Goal: Task Accomplishment & Management: Manage account settings

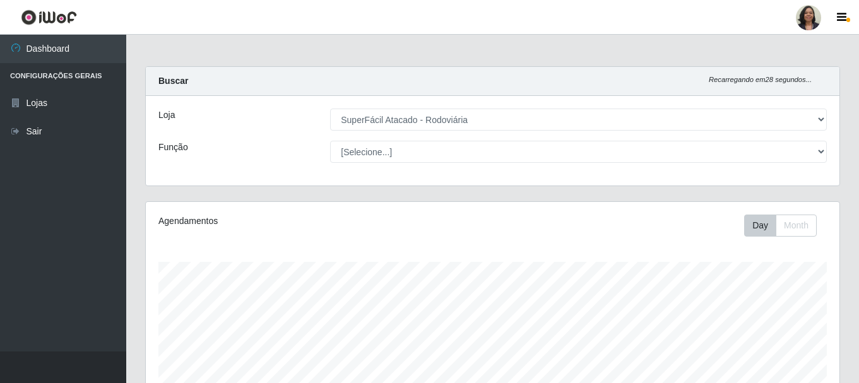
select select "400"
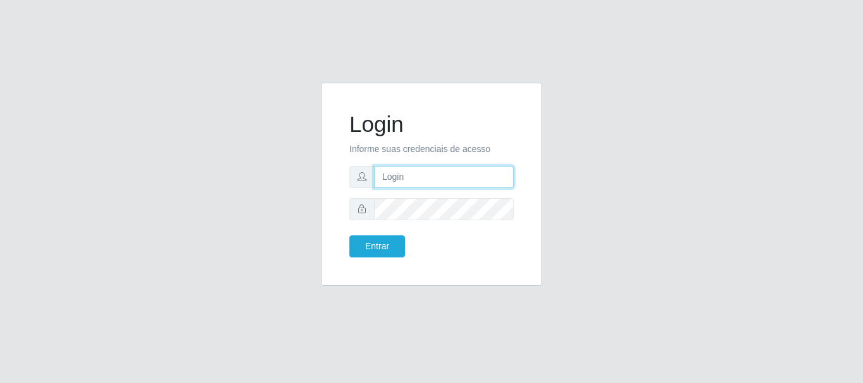
click at [461, 184] on input "text" at bounding box center [444, 177] width 140 height 22
type input "[EMAIL_ADDRESS][PERSON_NAME][DOMAIN_NAME]"
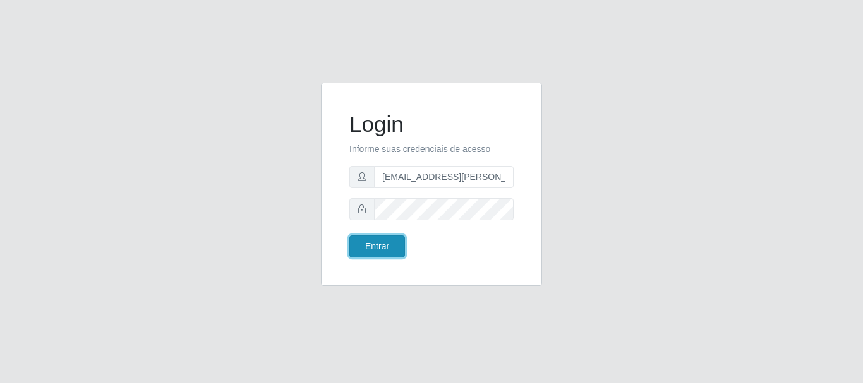
click at [385, 249] on button "Entrar" at bounding box center [377, 247] width 56 height 22
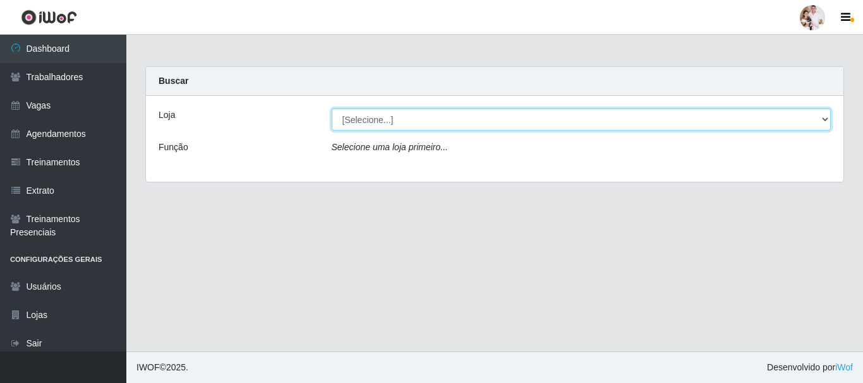
click at [825, 121] on select "[Selecione...] SuperFácil Atacado - Rodoviária" at bounding box center [581, 120] width 499 height 22
select select "400"
click at [332, 109] on select "[Selecione...] SuperFácil Atacado - Rodoviária" at bounding box center [581, 120] width 499 height 22
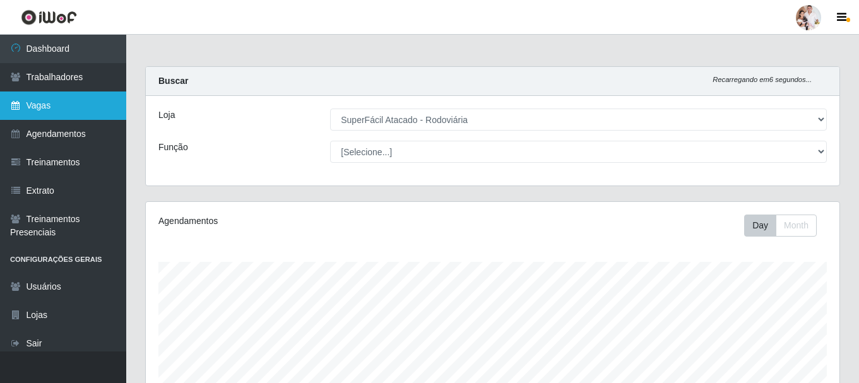
click at [36, 109] on link "Vagas" at bounding box center [63, 106] width 126 height 28
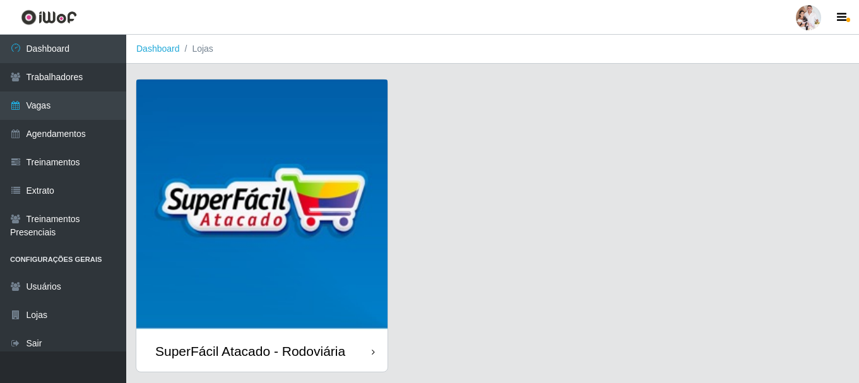
click at [285, 196] on img at bounding box center [261, 205] width 251 height 251
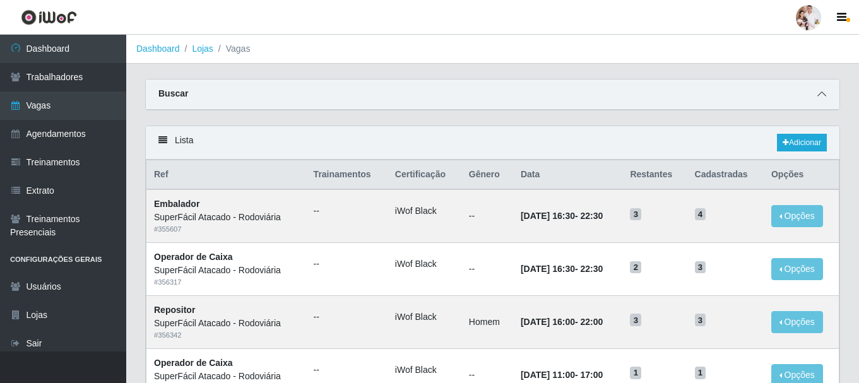
click at [817, 99] on span at bounding box center [822, 94] width 15 height 15
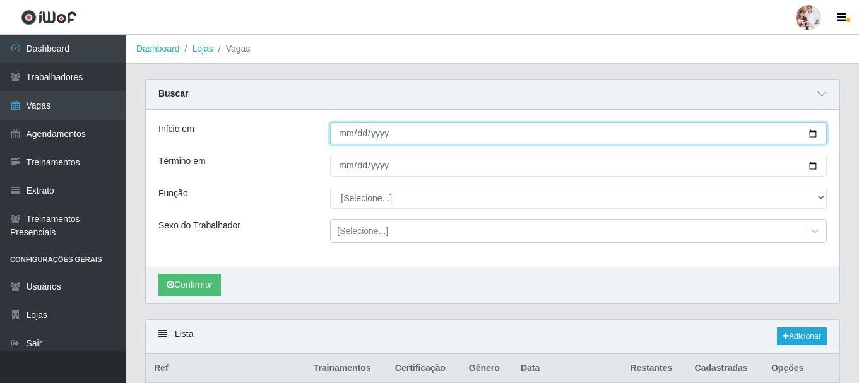
click at [811, 135] on input "Início em" at bounding box center [578, 134] width 497 height 22
type input "[DATE]"
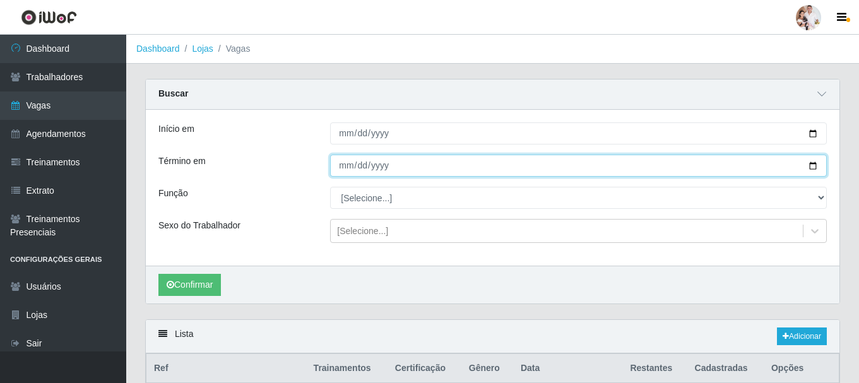
click at [810, 164] on input "Término em" at bounding box center [578, 166] width 497 height 22
type input "[DATE]"
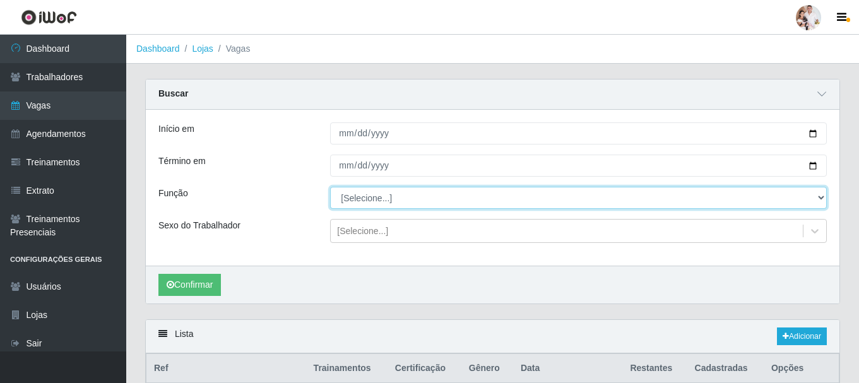
click at [823, 198] on select "[Selecione...] Balconista de Padaria Balconista de Padaria + Balconista de Pada…" at bounding box center [578, 198] width 497 height 22
select select "73"
click at [330, 188] on select "[Selecione...] Balconista de Padaria Balconista de Padaria + Balconista de Pada…" at bounding box center [578, 198] width 497 height 22
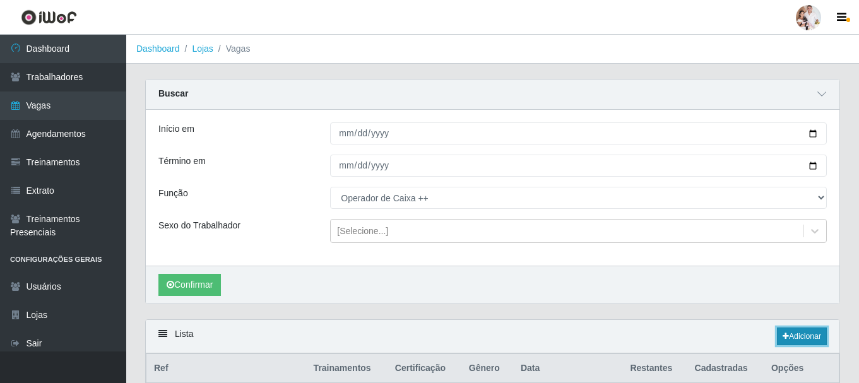
click at [795, 335] on link "Adicionar" at bounding box center [802, 337] width 50 height 18
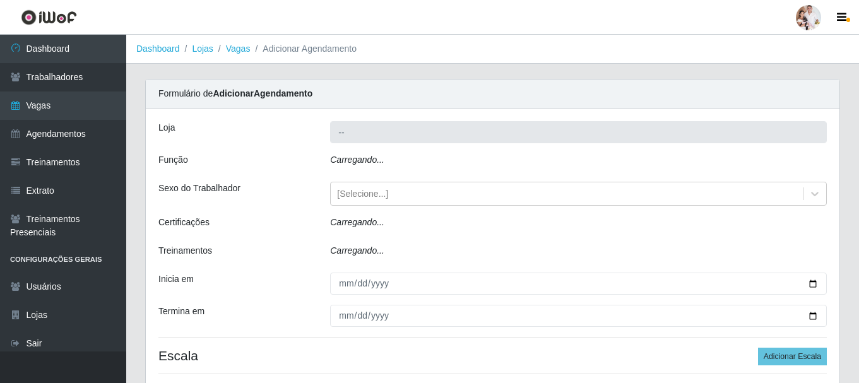
type input "SuperFácil Atacado - Rodoviária"
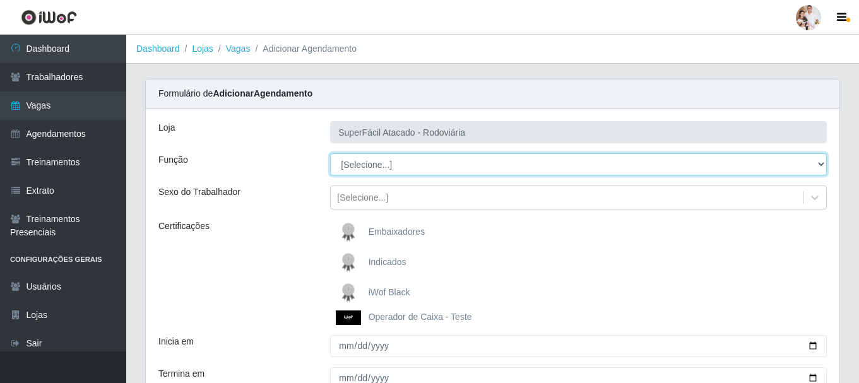
click at [822, 165] on select "[Selecione...] Balconista de Padaria Balconista de Padaria + Balconista de Pada…" at bounding box center [578, 164] width 497 height 22
select select "73"
click at [330, 153] on select "[Selecione...] Balconista de Padaria Balconista de Padaria + Balconista de Pada…" at bounding box center [578, 164] width 497 height 22
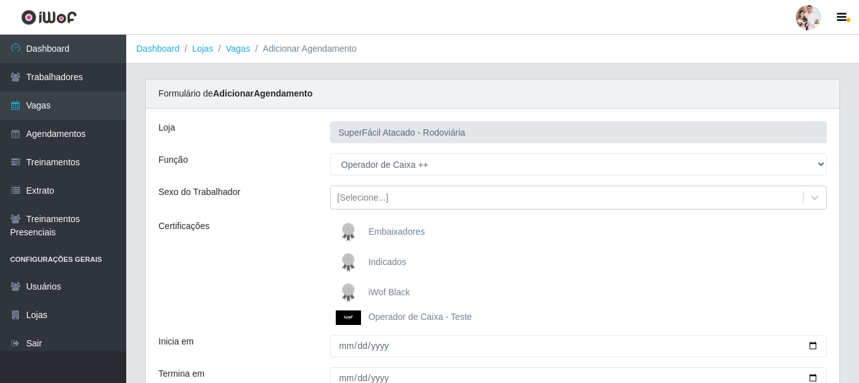
click at [350, 287] on img at bounding box center [351, 292] width 30 height 25
click at [0, 0] on input "iWof Black" at bounding box center [0, 0] width 0 height 0
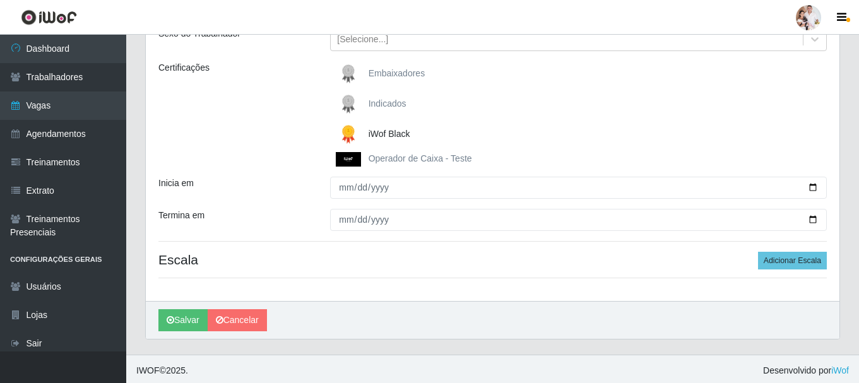
scroll to position [162, 0]
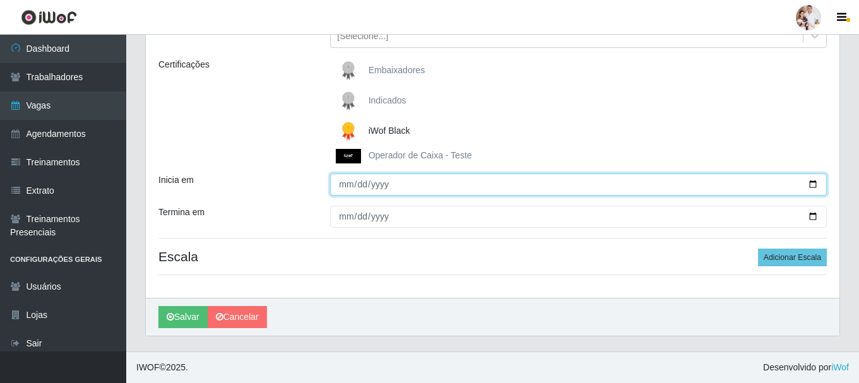
click at [811, 182] on input "Inicia em" at bounding box center [578, 185] width 497 height 22
type input "[DATE]"
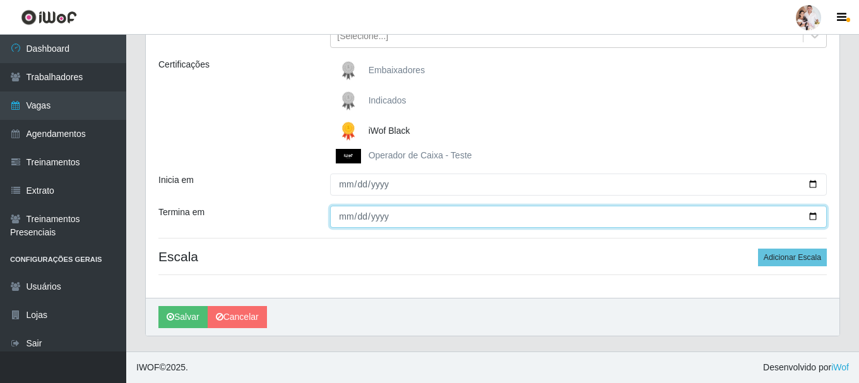
click at [812, 218] on input "Termina em" at bounding box center [578, 217] width 497 height 22
type input "[DATE]"
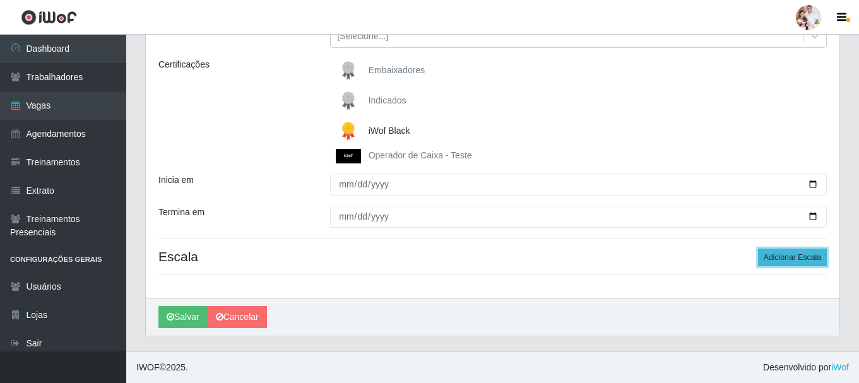
click at [799, 258] on button "Adicionar Escala" at bounding box center [792, 258] width 69 height 18
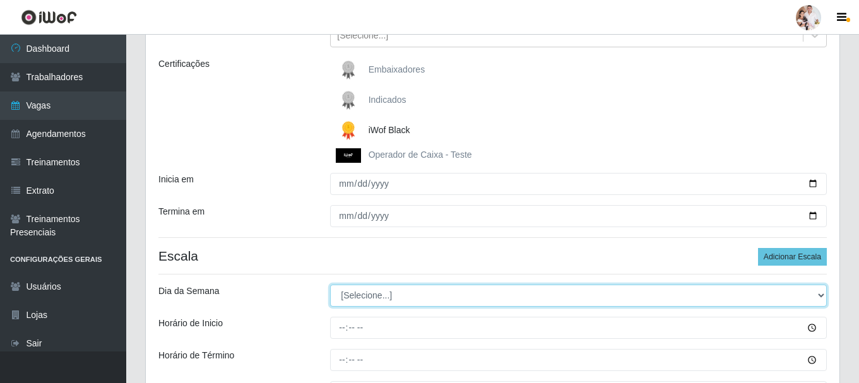
click at [823, 296] on select "[Selecione...] Segunda Terça Quarta Quinta Sexta Sábado Domingo" at bounding box center [578, 296] width 497 height 22
select select "0"
click at [330, 285] on select "[Selecione...] Segunda Terça Quarta Quinta Sexta Sábado Domingo" at bounding box center [578, 296] width 497 height 22
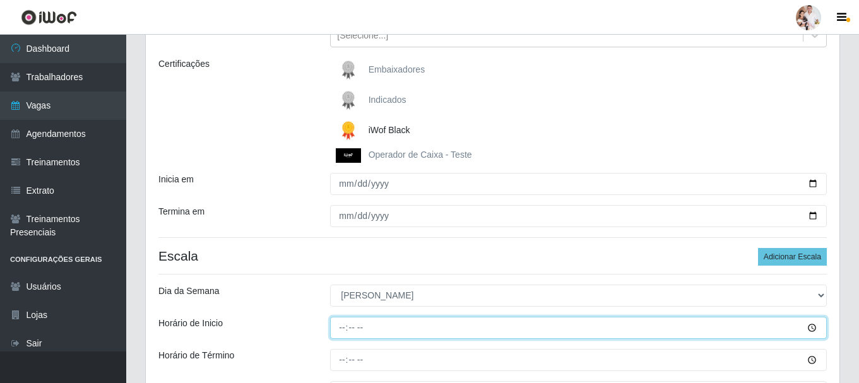
click at [343, 332] on input "Horário de Inicio" at bounding box center [578, 328] width 497 height 22
type input "08:00"
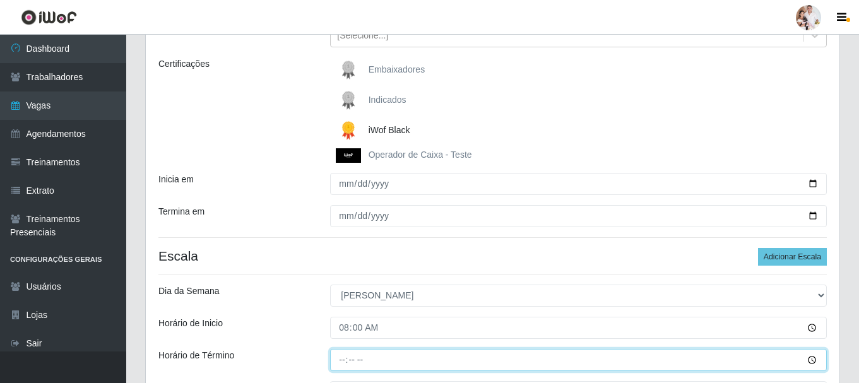
click at [340, 361] on input "Horário de Término" at bounding box center [578, 360] width 497 height 22
type input "14:00"
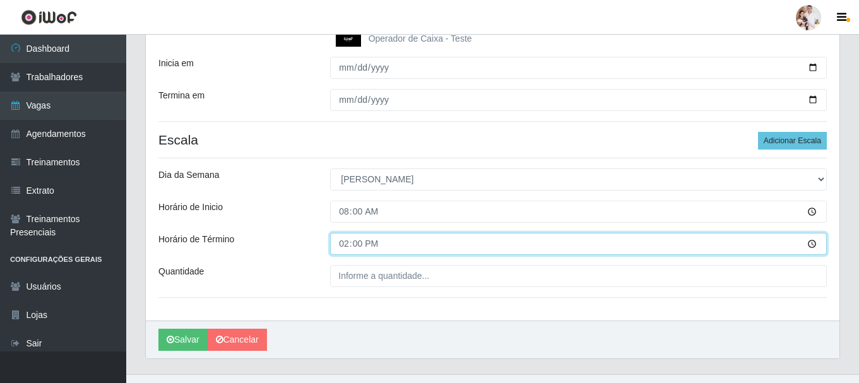
scroll to position [289, 0]
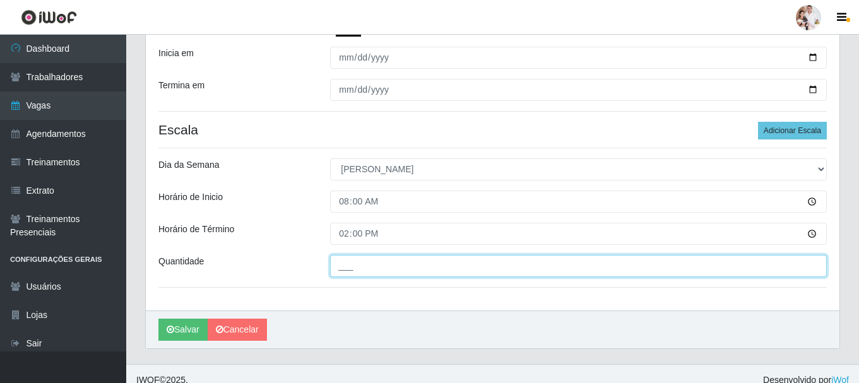
click at [353, 271] on input "___" at bounding box center [578, 266] width 497 height 22
type input "3__"
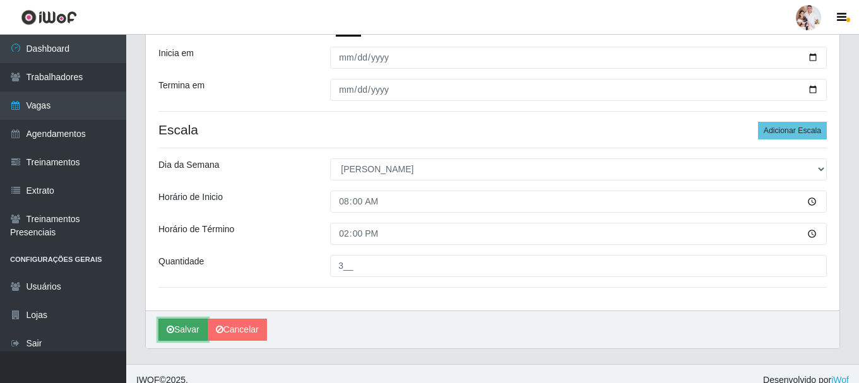
click at [186, 331] on button "Salvar" at bounding box center [182, 330] width 49 height 22
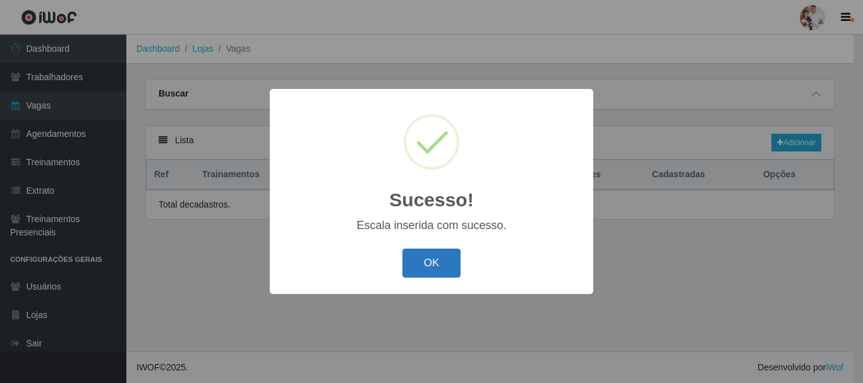
click at [436, 266] on button "OK" at bounding box center [431, 264] width 59 height 30
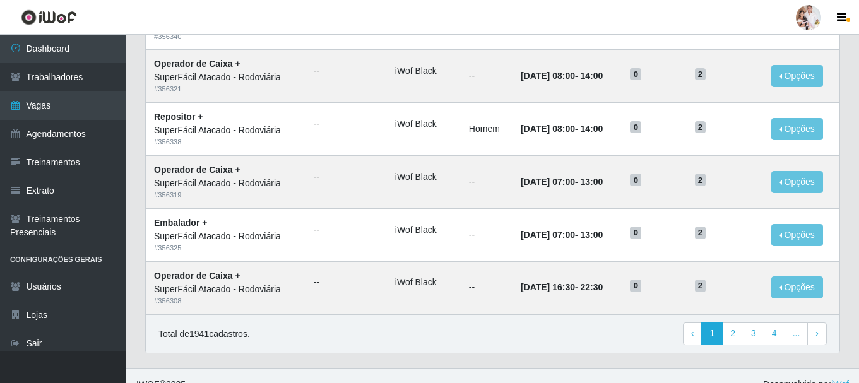
scroll to position [687, 0]
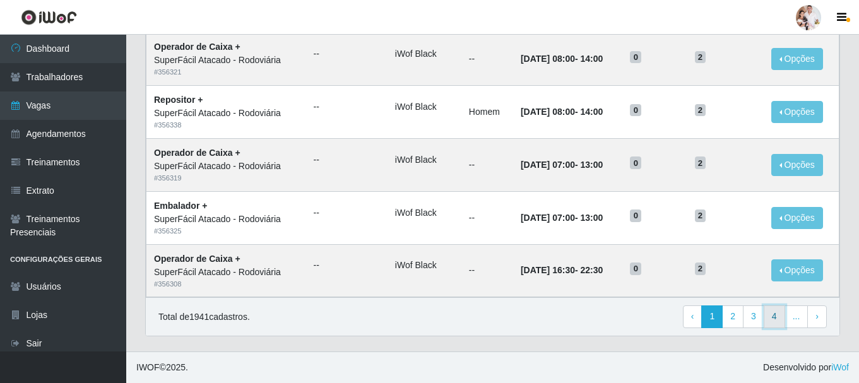
click at [773, 321] on link "4" at bounding box center [774, 317] width 21 height 23
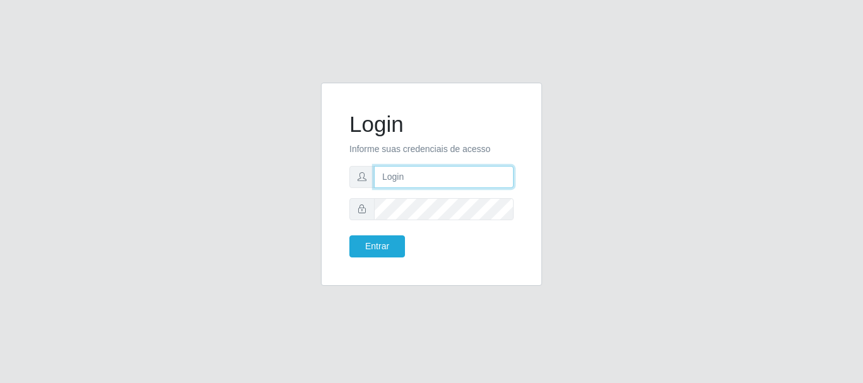
click at [411, 187] on input "text" at bounding box center [444, 177] width 140 height 22
type input "luanakst88@gmail.com"
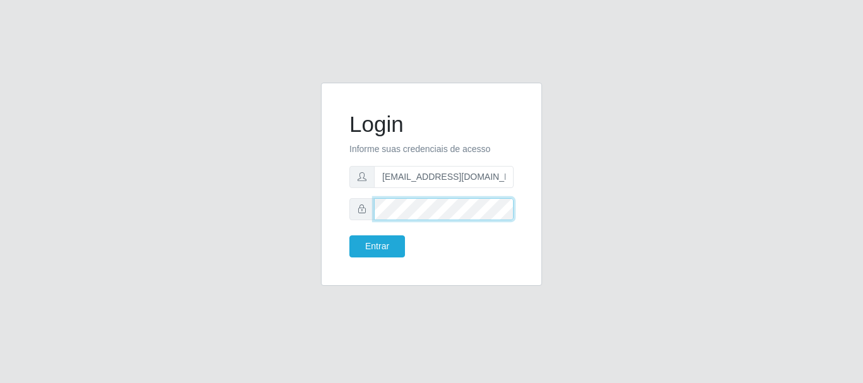
click at [349, 236] on button "Entrar" at bounding box center [377, 247] width 56 height 22
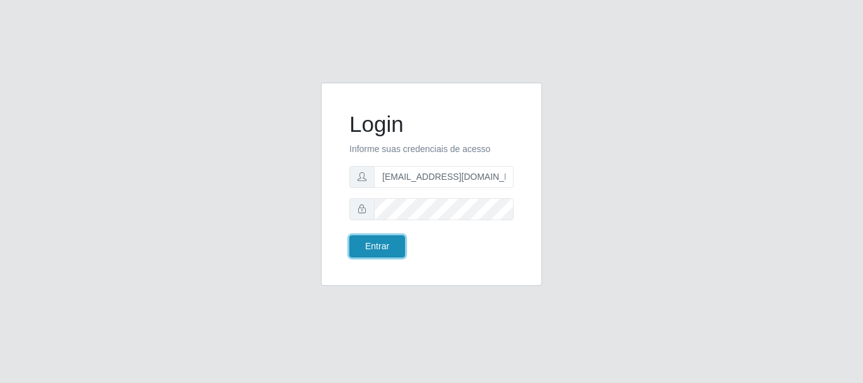
click at [390, 245] on button "Entrar" at bounding box center [377, 247] width 56 height 22
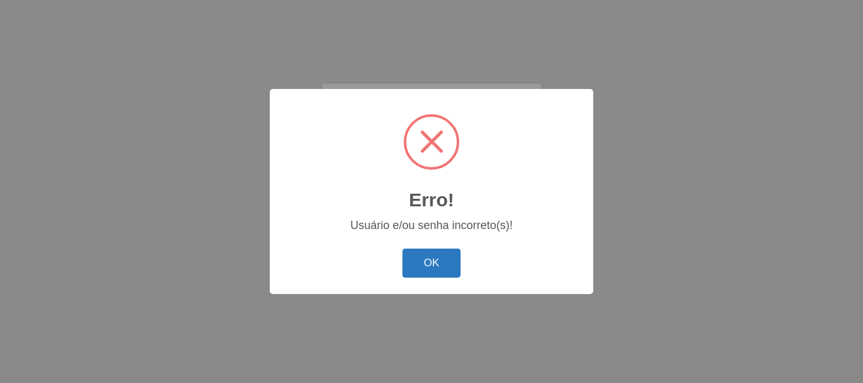
click at [434, 251] on button "OK" at bounding box center [431, 264] width 59 height 30
click at [443, 258] on button "OK" at bounding box center [431, 264] width 59 height 30
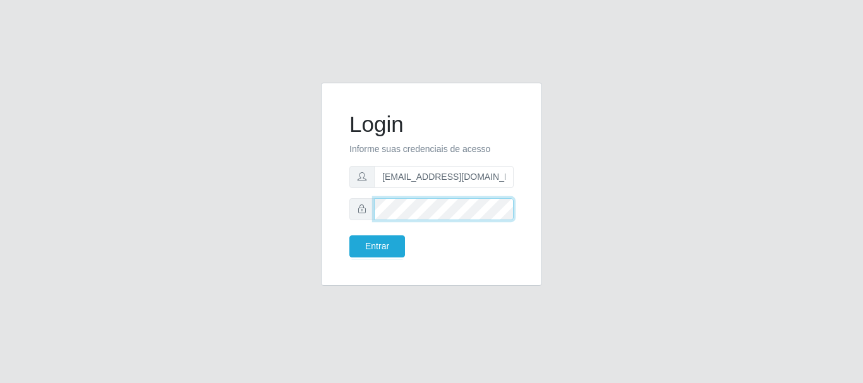
click at [316, 217] on div "Login Informe suas credenciais de acesso luanakst88@gmail.com Entrar" at bounding box center [431, 192] width 240 height 218
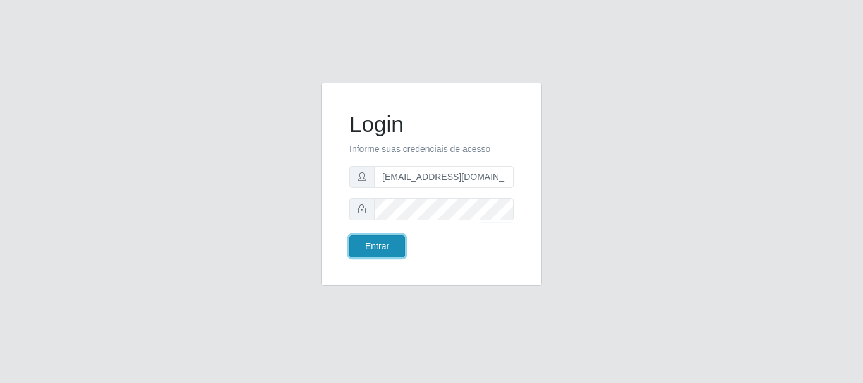
click at [370, 248] on button "Entrar" at bounding box center [377, 247] width 56 height 22
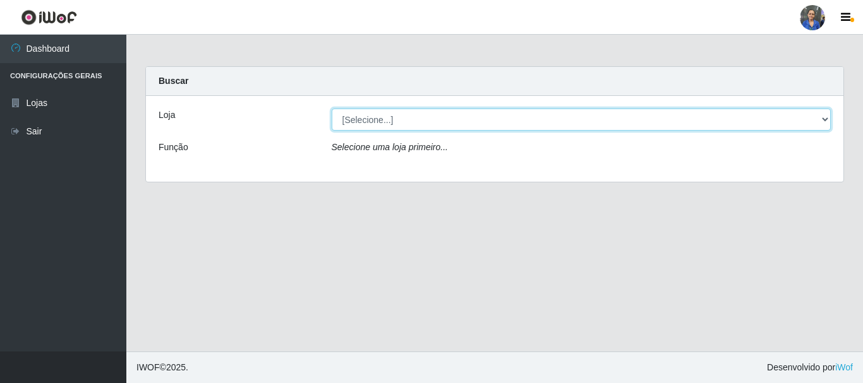
click at [654, 126] on select "[Selecione...] SuperFácil Atacado - Rodoviária" at bounding box center [581, 120] width 499 height 22
select select "400"
click at [332, 109] on select "[Selecione...] SuperFácil Atacado - Rodoviária" at bounding box center [581, 120] width 499 height 22
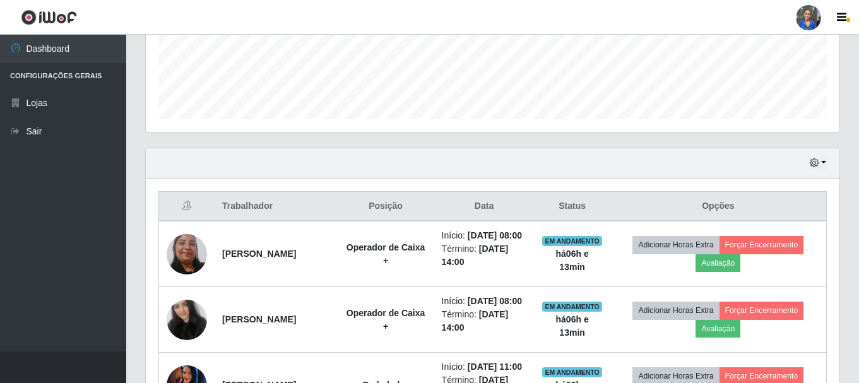
scroll to position [379, 0]
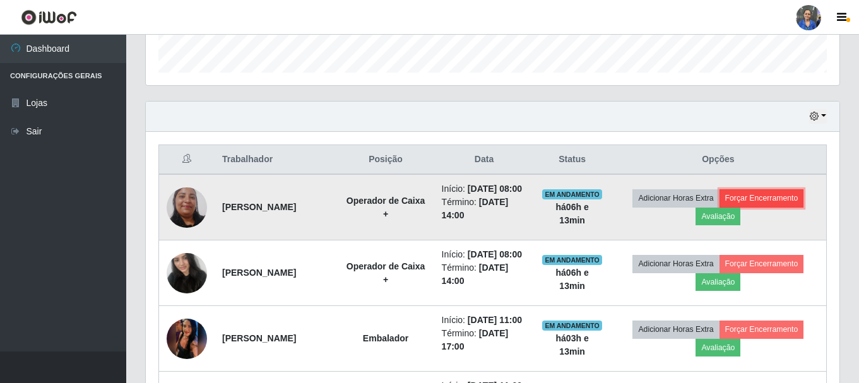
click at [793, 198] on button "Forçar Encerramento" at bounding box center [762, 198] width 85 height 18
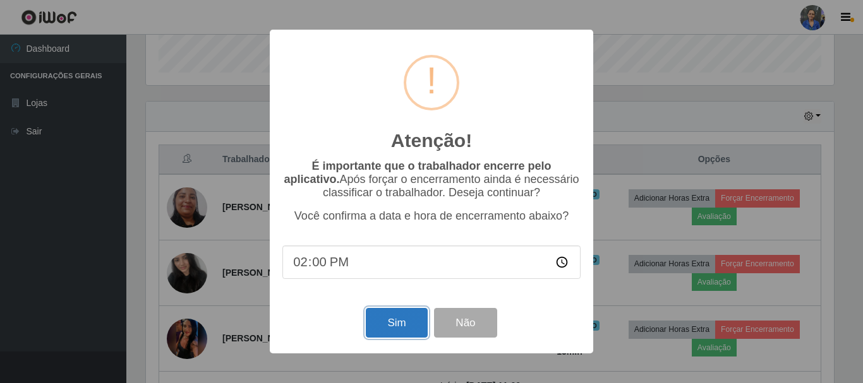
click at [388, 329] on button "Sim" at bounding box center [396, 323] width 61 height 30
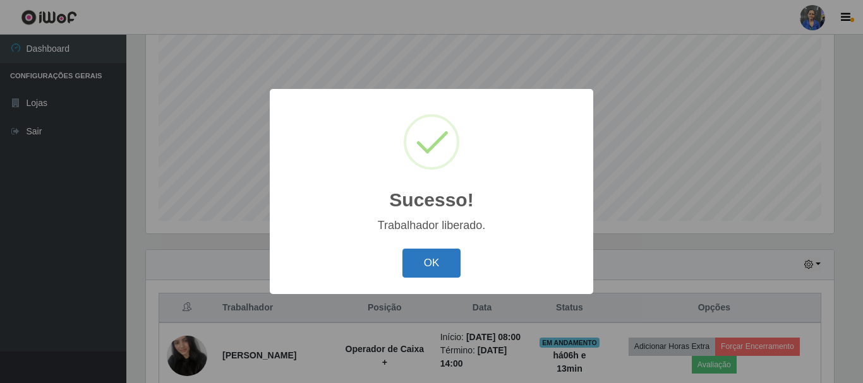
click at [409, 270] on button "OK" at bounding box center [431, 264] width 59 height 30
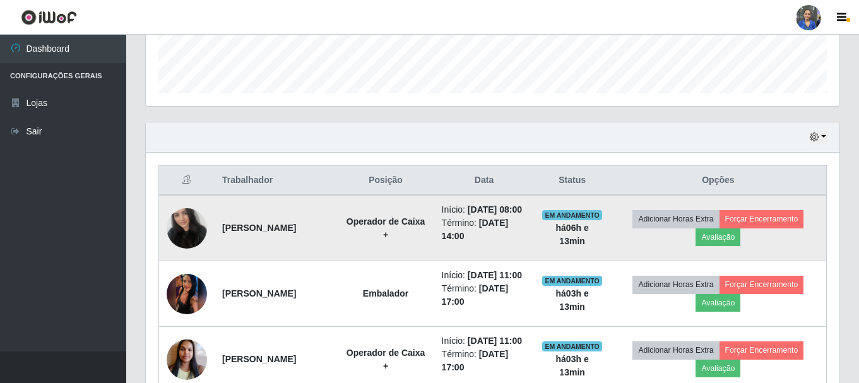
scroll to position [420, 0]
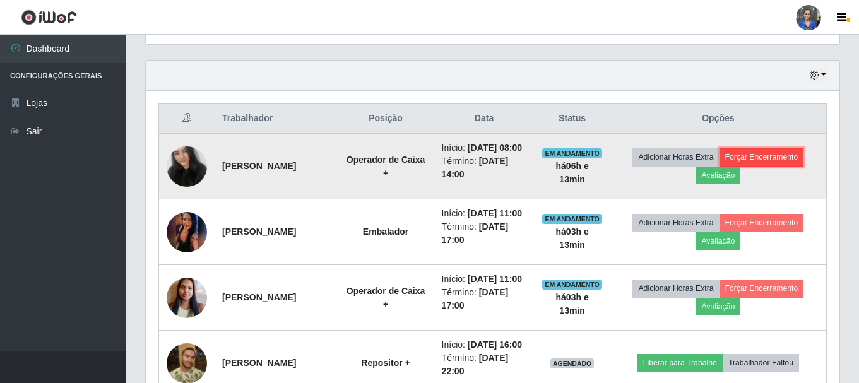
click at [777, 164] on button "Forçar Encerramento" at bounding box center [762, 157] width 85 height 18
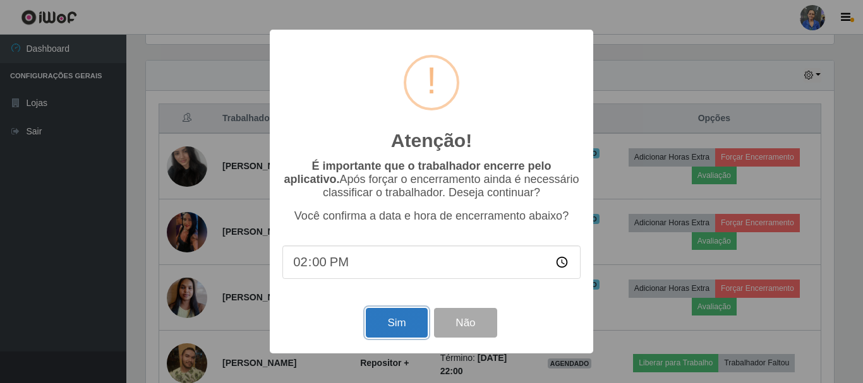
click at [399, 320] on button "Sim" at bounding box center [396, 323] width 61 height 30
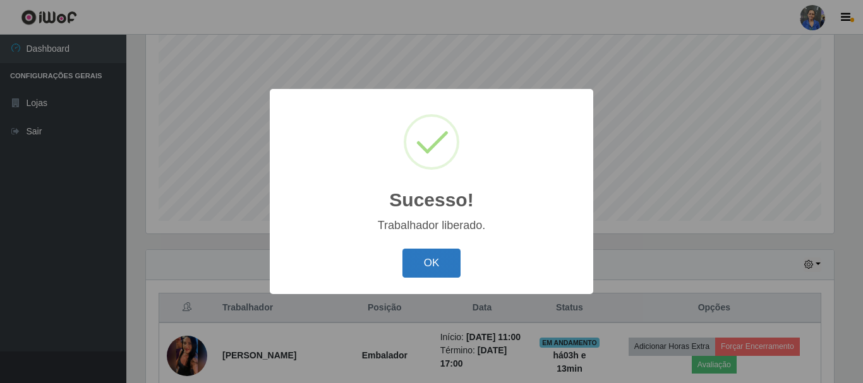
click at [426, 265] on button "OK" at bounding box center [431, 264] width 59 height 30
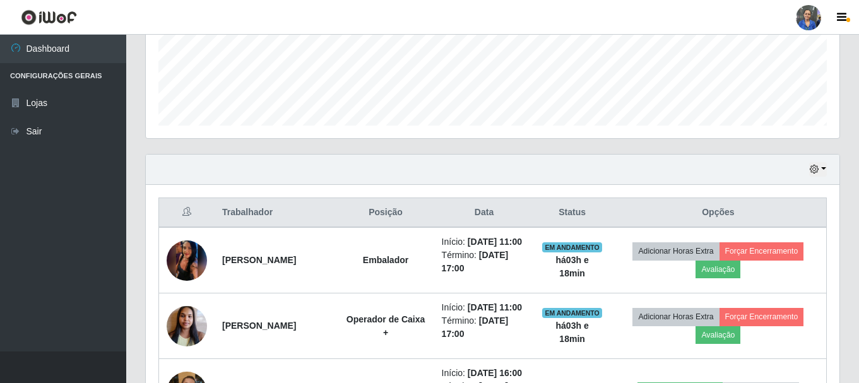
scroll to position [357, 0]
